Goal: Use online tool/utility

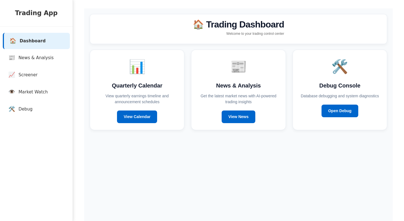
click at [174, 133] on div "🏠 Trading Dashboard Welcome to your trading control center 📊 Quarterly Calendar…" at bounding box center [238, 118] width 308 height 221
click at [40, 63] on link "📰 News & Analysis" at bounding box center [37, 58] width 67 height 17
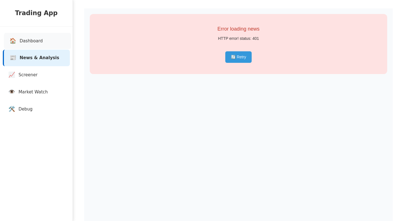
click at [39, 41] on span "Dashboard" at bounding box center [31, 41] width 23 height 6
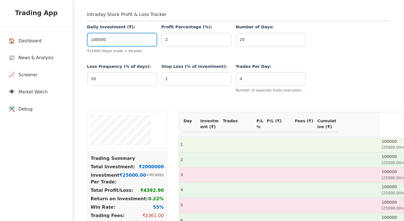
click at [120, 36] on input "100000" at bounding box center [122, 40] width 70 height 14
